Goal: Transaction & Acquisition: Purchase product/service

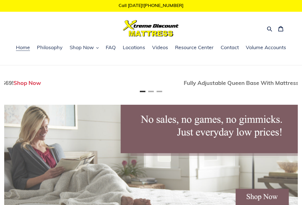
scroll to position [0, 293]
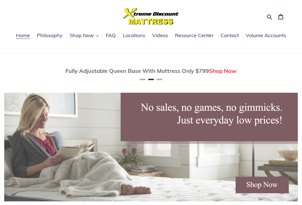
click at [17, 72] on button "Previous" at bounding box center [20, 70] width 11 height 11
click at [286, 72] on button "Next" at bounding box center [280, 70] width 11 height 11
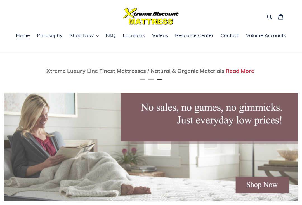
click at [286, 72] on button "Next" at bounding box center [280, 70] width 11 height 11
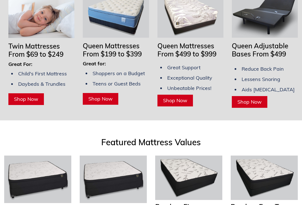
scroll to position [0, 0]
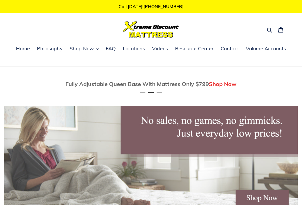
click at [91, 50] on span "Shop Now" at bounding box center [82, 48] width 24 height 7
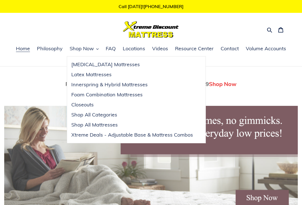
click at [105, 116] on span "Shop All Categories" at bounding box center [94, 115] width 46 height 7
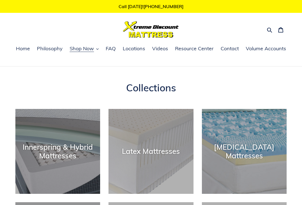
click at [269, 32] on icon "button" at bounding box center [270, 30] width 6 height 6
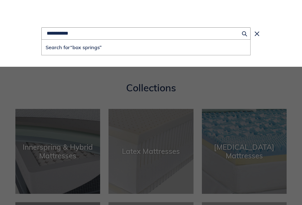
type input "**********"
click at [146, 48] on button "Search for “box springs”" at bounding box center [146, 47] width 208 height 15
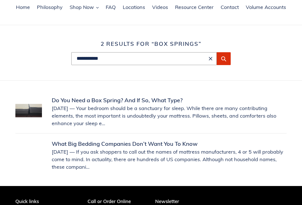
scroll to position [34, 0]
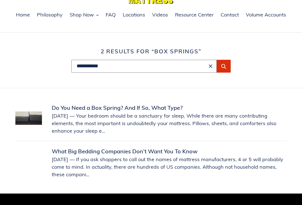
click at [118, 66] on input "**********" at bounding box center [143, 66] width 145 height 13
type input "**********"
click at [144, 80] on button "Search for “box springs full”" at bounding box center [144, 80] width 145 height 15
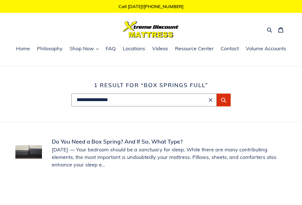
click at [124, 100] on input "**********" at bounding box center [143, 100] width 145 height 13
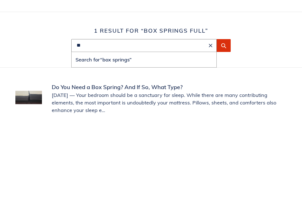
type input "*"
type input "**********"
click at [144, 106] on button "Search for “full box springs”" at bounding box center [144, 113] width 145 height 15
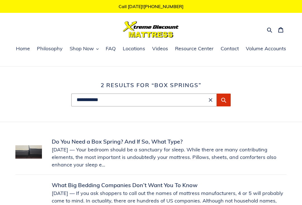
click at [89, 50] on span "Shop Now" at bounding box center [82, 48] width 24 height 7
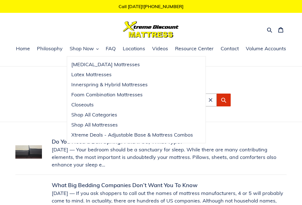
click at [92, 105] on span "Closeouts" at bounding box center [82, 104] width 22 height 7
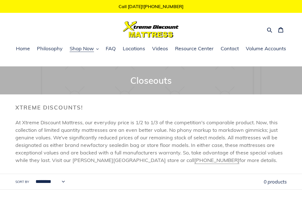
click at [89, 50] on span "Shop Now" at bounding box center [82, 48] width 24 height 7
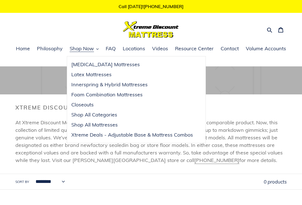
click at [155, 136] on span "Xtreme Deals - Adjustable Base & Mattress Combos" at bounding box center [132, 135] width 122 height 7
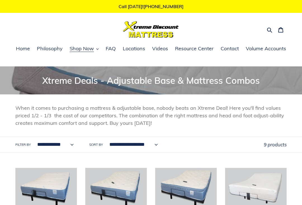
click at [94, 53] on button "Shop Now" at bounding box center [84, 49] width 35 height 8
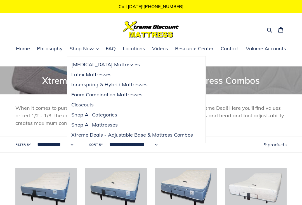
click at [112, 124] on span "Shop All Mattresses" at bounding box center [94, 125] width 46 height 7
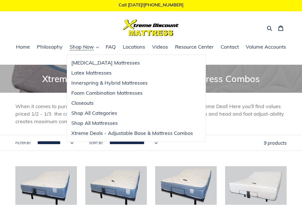
click at [112, 114] on span "Shop All Categories" at bounding box center [94, 113] width 46 height 7
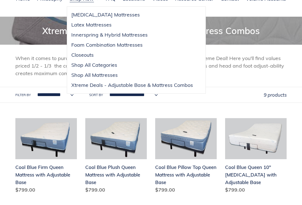
scroll to position [0, 0]
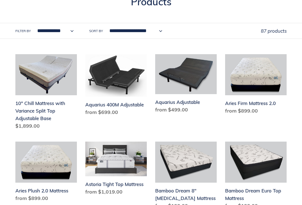
scroll to position [80, 0]
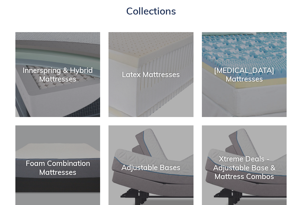
scroll to position [103, 0]
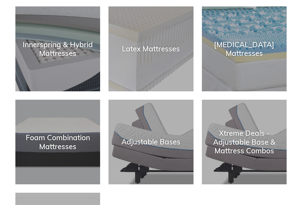
click at [274, 138] on div "Xtreme Deals - Adjustable Base & Mattress Combos" at bounding box center [244, 142] width 85 height 26
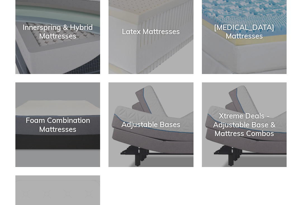
scroll to position [112, 0]
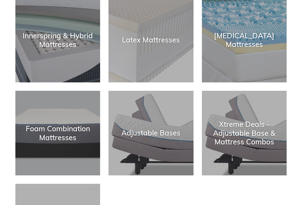
click at [182, 132] on div "Adjustable Bases" at bounding box center [150, 133] width 85 height 9
